Goal: Information Seeking & Learning: Learn about a topic

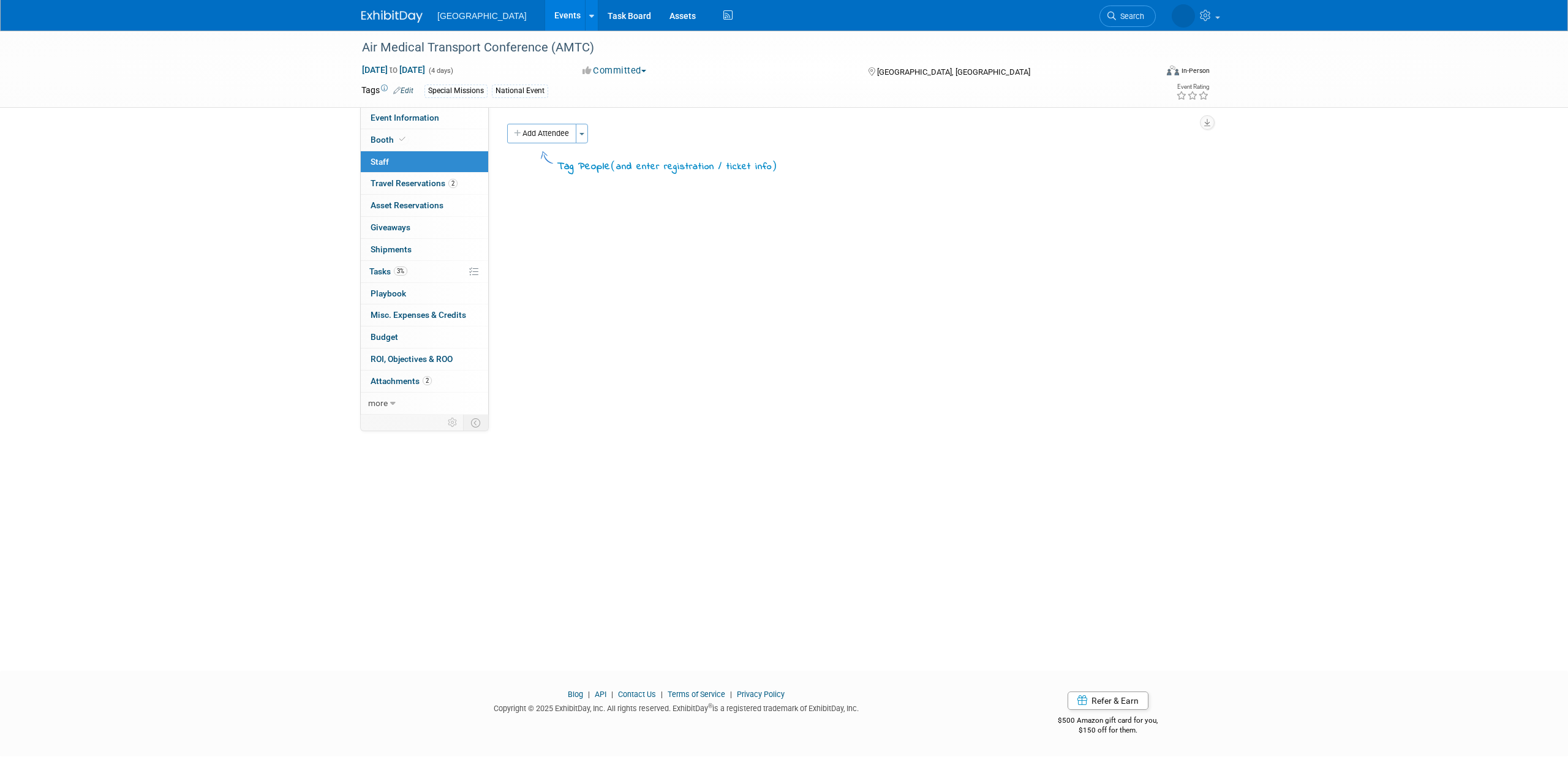
click at [407, 20] on img at bounding box center [392, 16] width 62 height 12
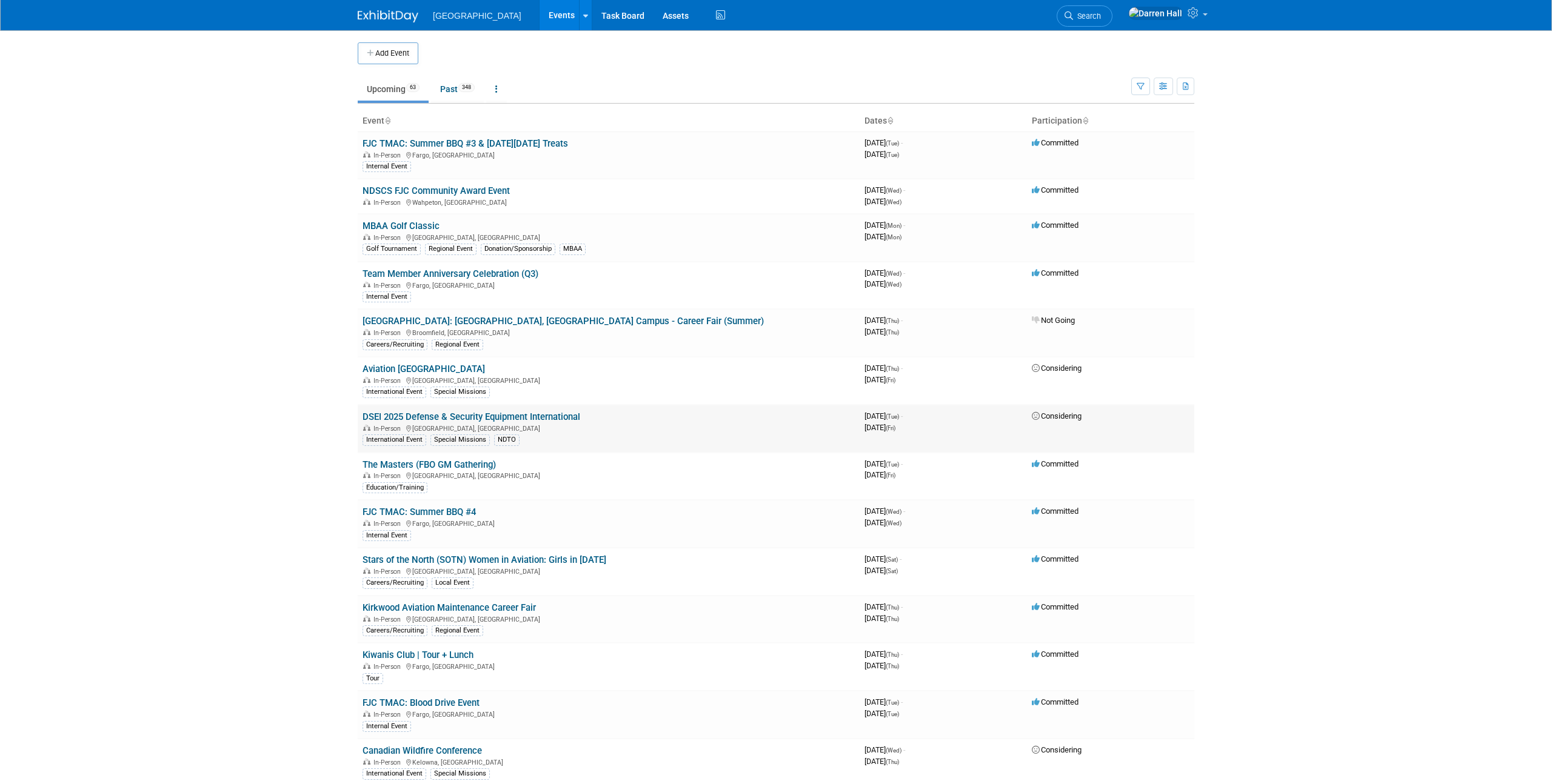
click at [516, 414] on link "DSEI 2025 Defense & Security Equipment International" at bounding box center [471, 416] width 217 height 11
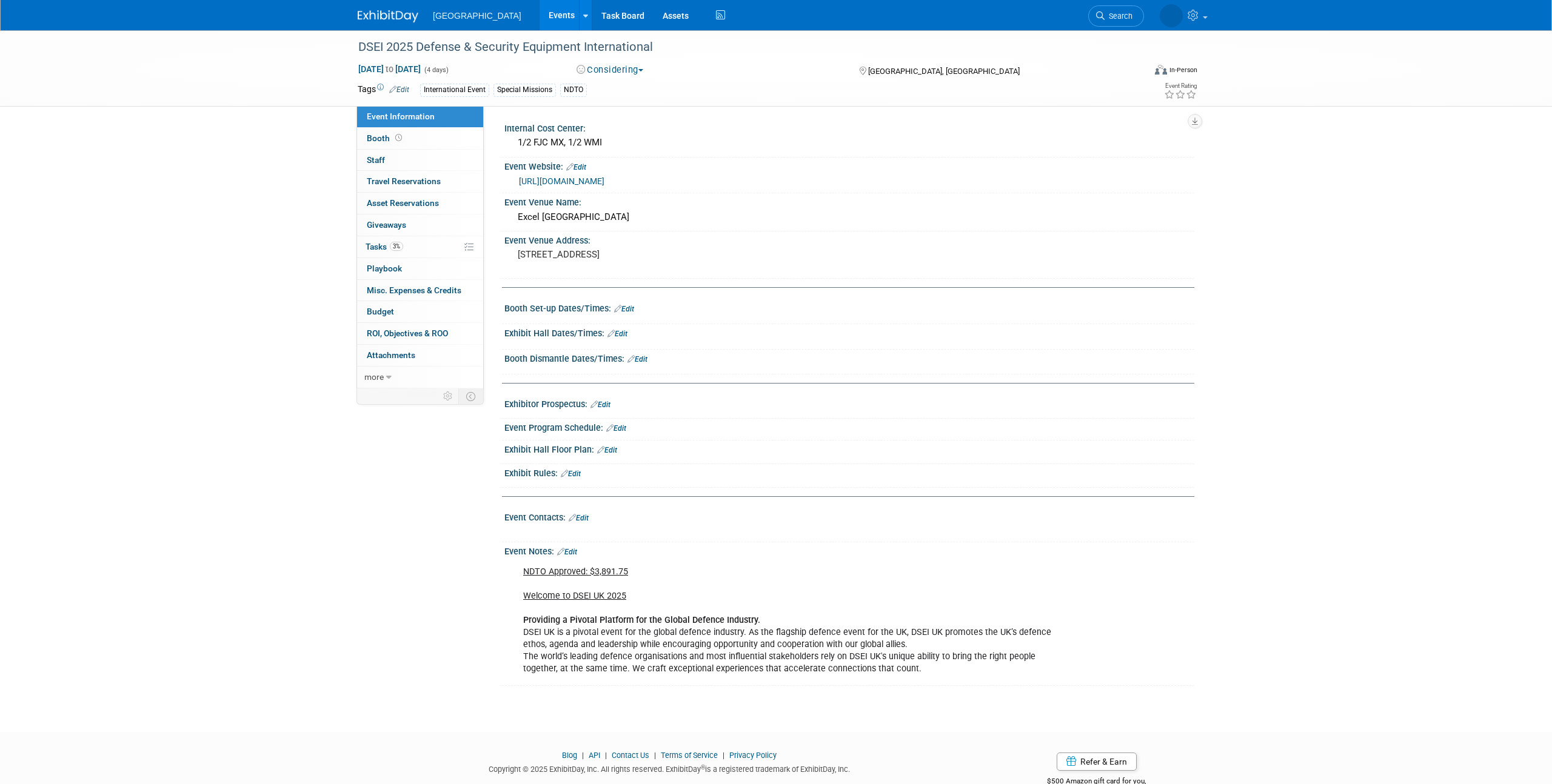
click at [393, 10] on img at bounding box center [388, 16] width 61 height 12
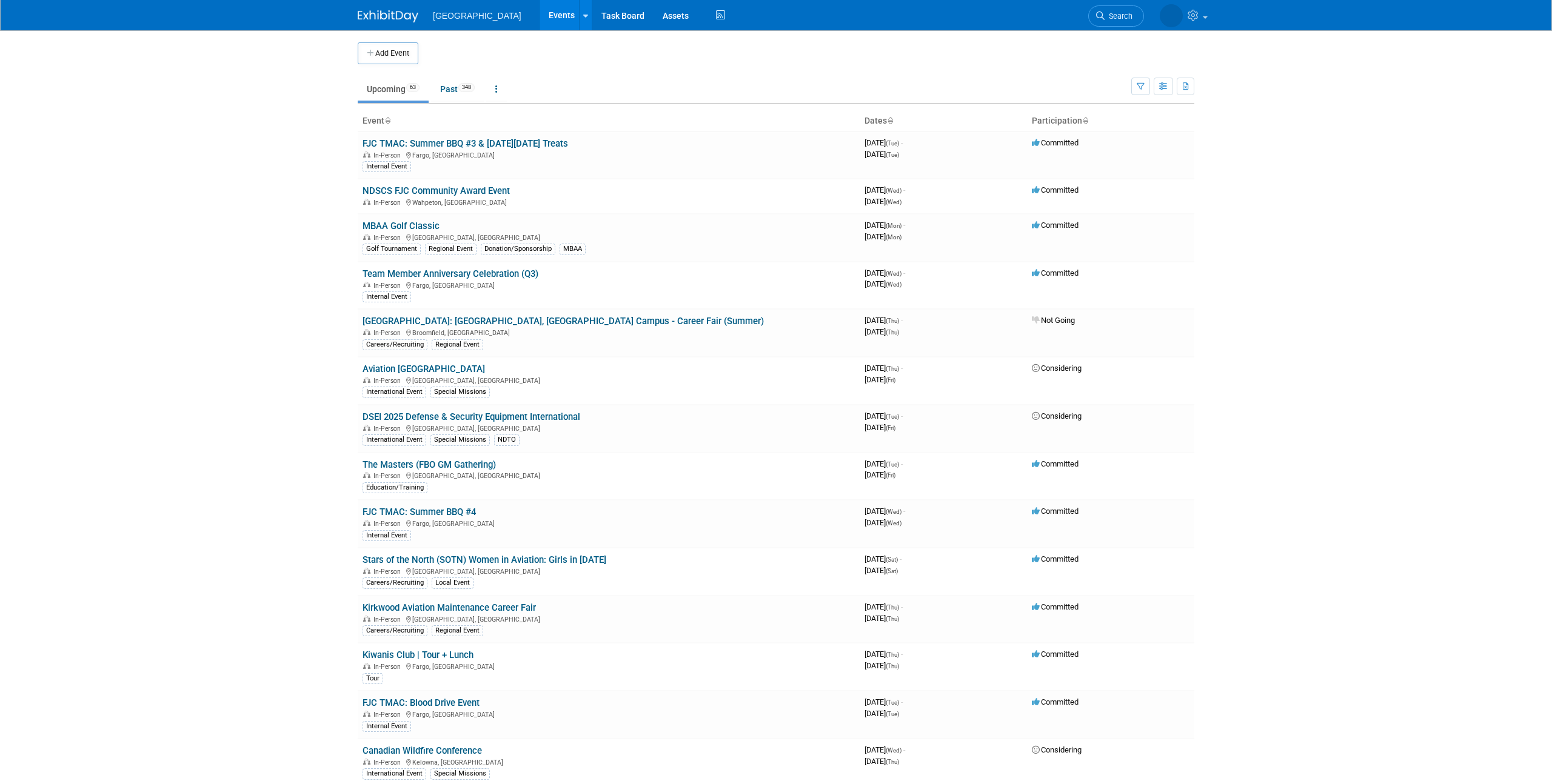
click at [402, 418] on link "DSEI 2025 Defense & Security Equipment International" at bounding box center [471, 416] width 217 height 11
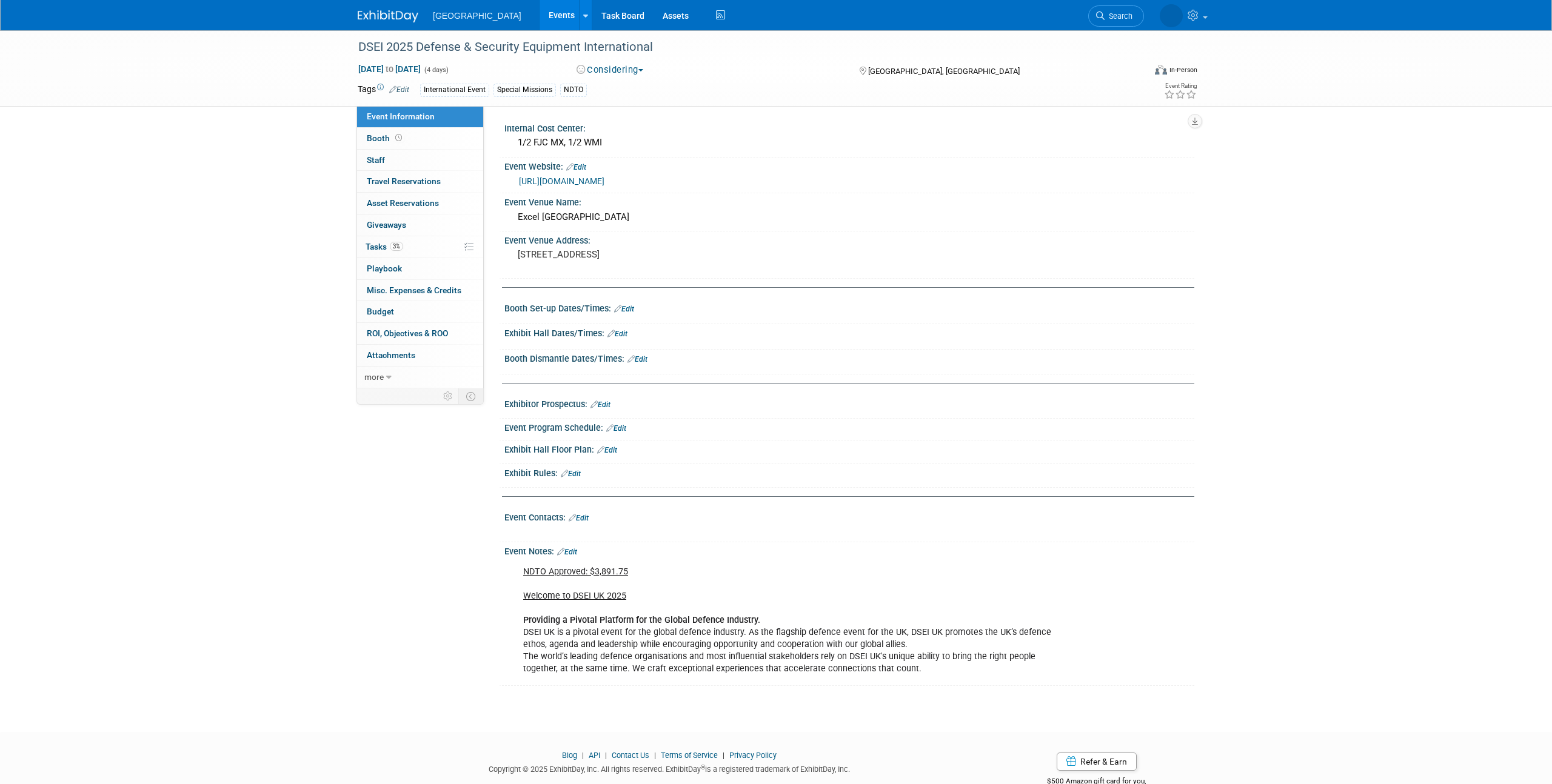
click at [565, 183] on link "https://www.dsei.co.uk/" at bounding box center [562, 181] width 85 height 9
click at [577, 551] on link "Edit" at bounding box center [567, 552] width 20 height 9
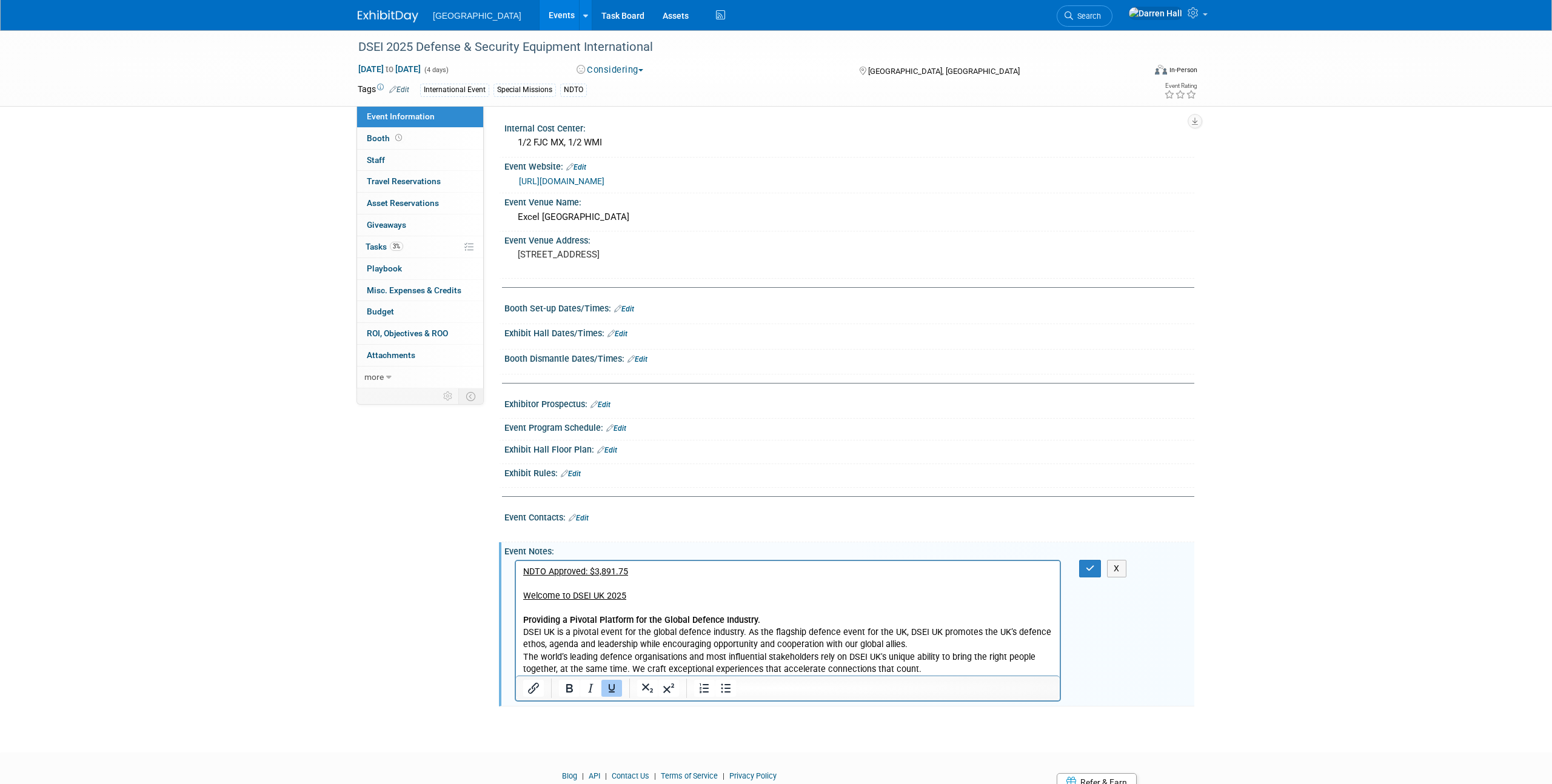
click at [647, 581] on p "NDTO Approved: $3,891.75 Welcome to DSEI UK 2025 Providing a Pivotal Platform f…" at bounding box center [788, 620] width 530 height 110
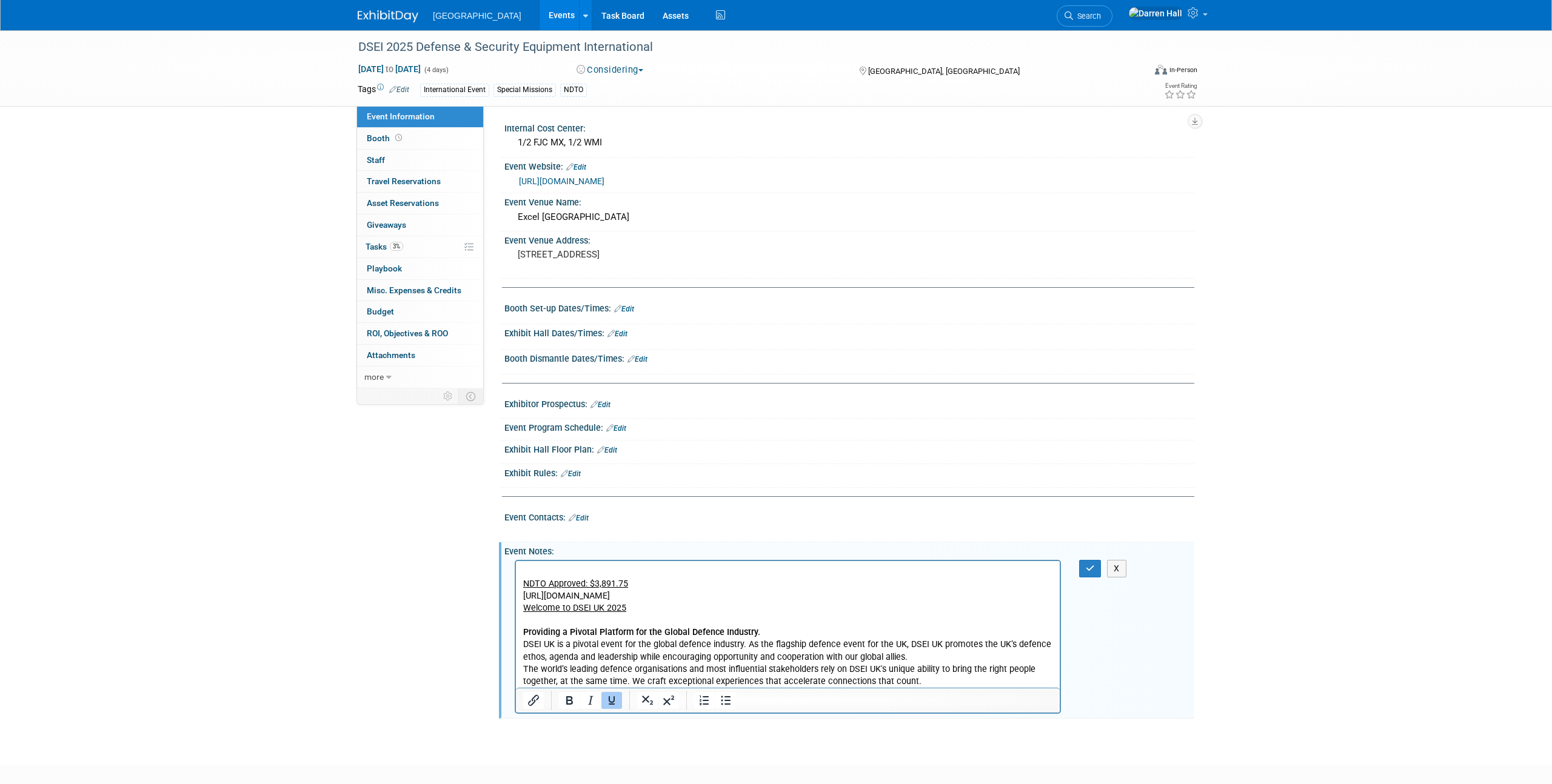
click at [369, 22] on div "Fargo Jet Center Events Add Event Bulk Upload Events Shareable Event Boards Rec…" at bounding box center [776, 15] width 855 height 30
click at [383, 16] on img at bounding box center [388, 16] width 61 height 12
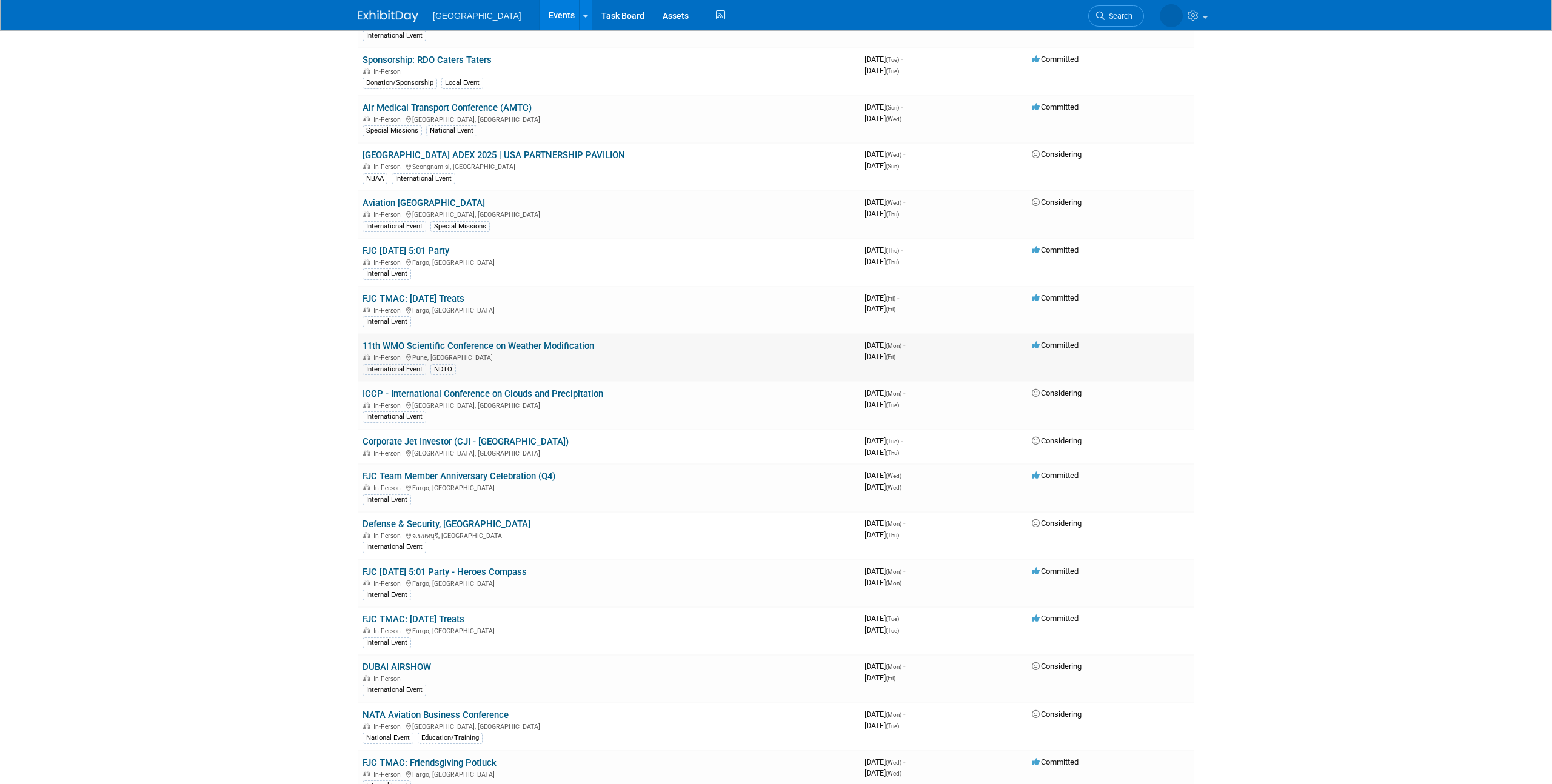
scroll to position [1154, 0]
